Goal: Task Accomplishment & Management: Use online tool/utility

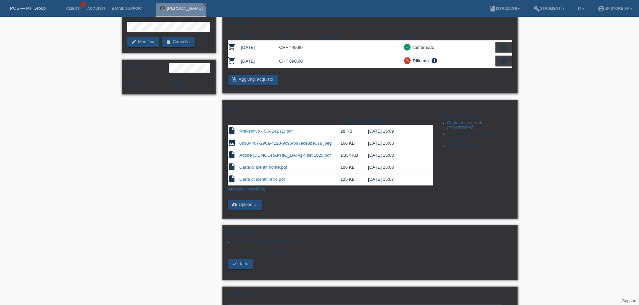
scroll to position [67, 0]
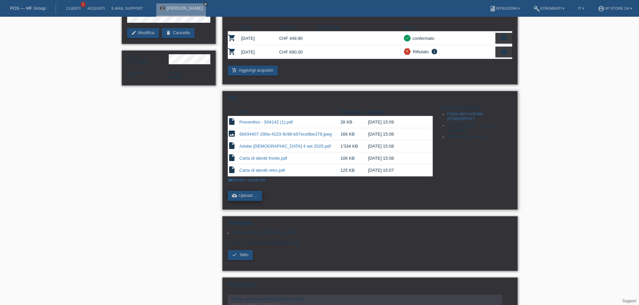
click at [248, 197] on link "cloud_upload Upload ..." at bounding box center [245, 196] width 35 height 10
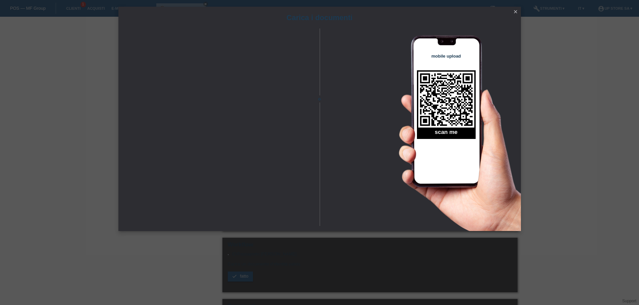
scroll to position [34, 0]
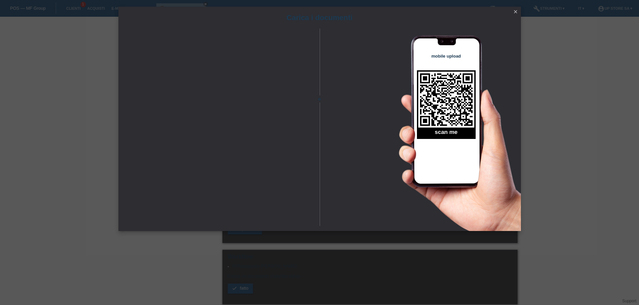
click at [515, 11] on icon "close" at bounding box center [515, 11] width 5 height 5
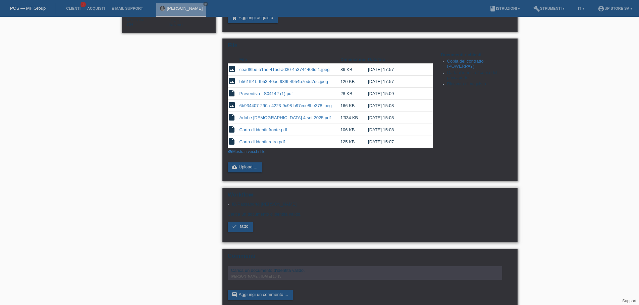
scroll to position [130, 0]
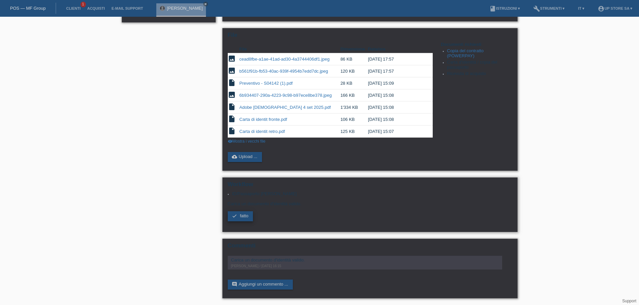
click at [243, 218] on span "fatto" at bounding box center [244, 216] width 8 height 5
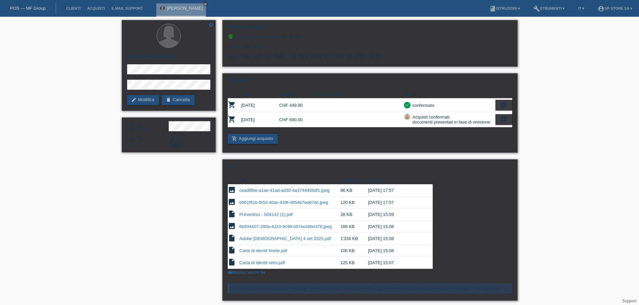
scroll to position [69, 0]
